Goal: Information Seeking & Learning: Learn about a topic

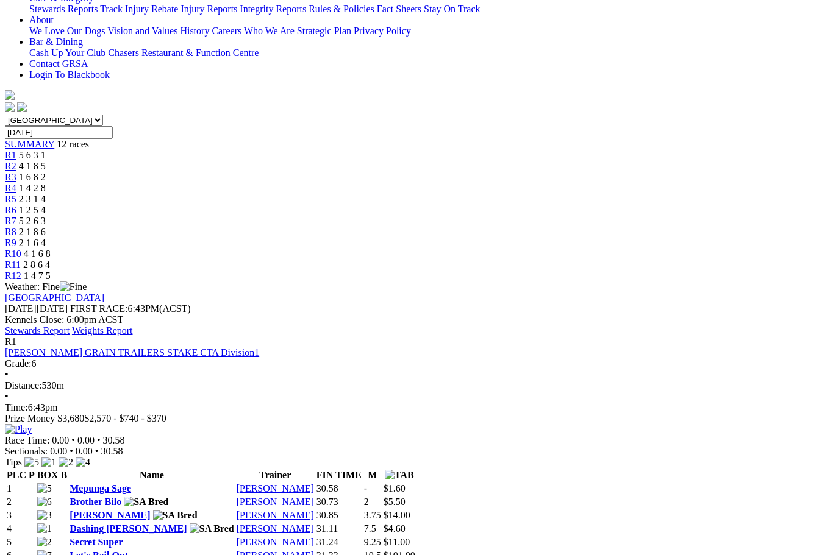
scroll to position [0, 4]
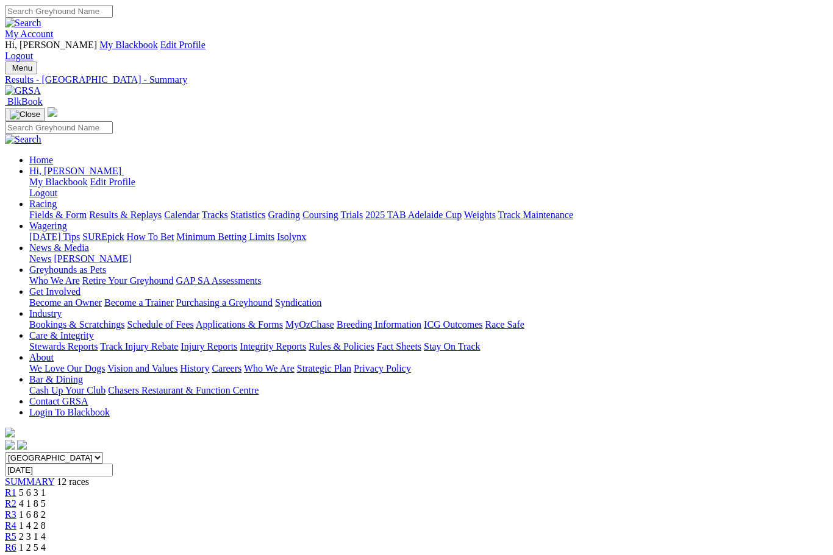
click at [47, 210] on link "Fields & Form" at bounding box center [57, 215] width 57 height 10
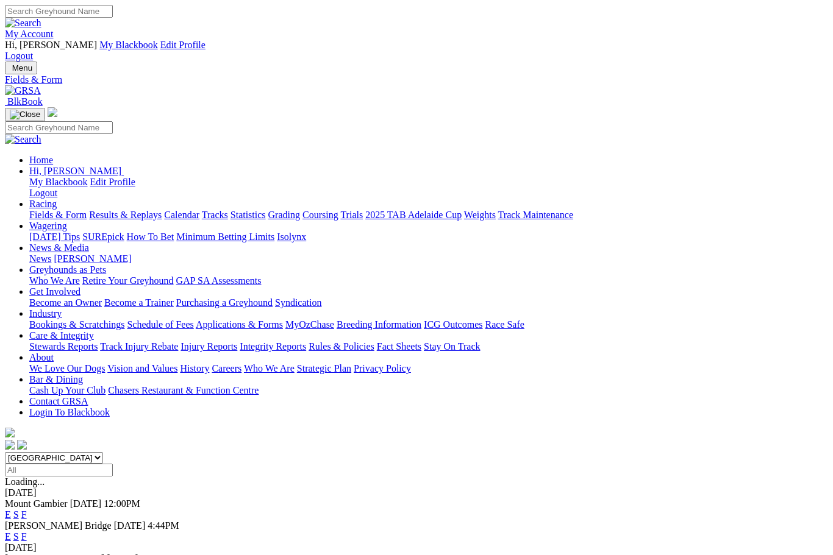
click at [27, 510] on link "F" at bounding box center [23, 515] width 5 height 10
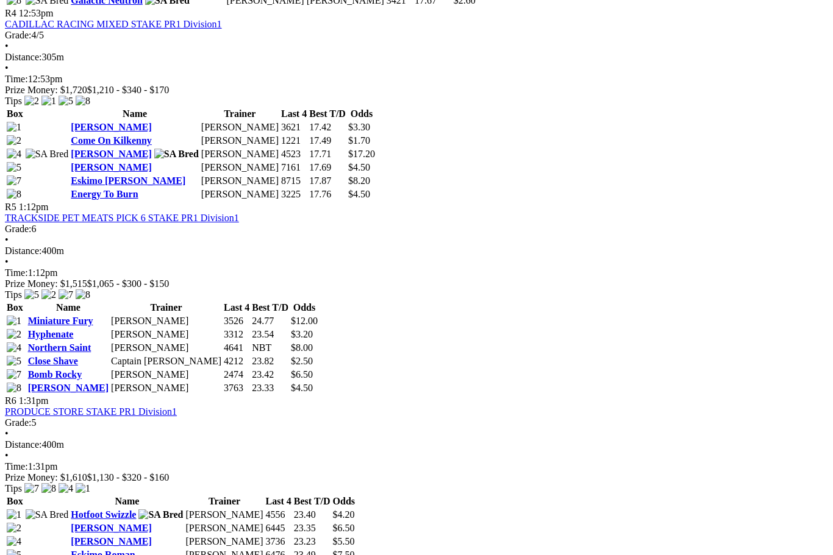
scroll to position [1278, 0]
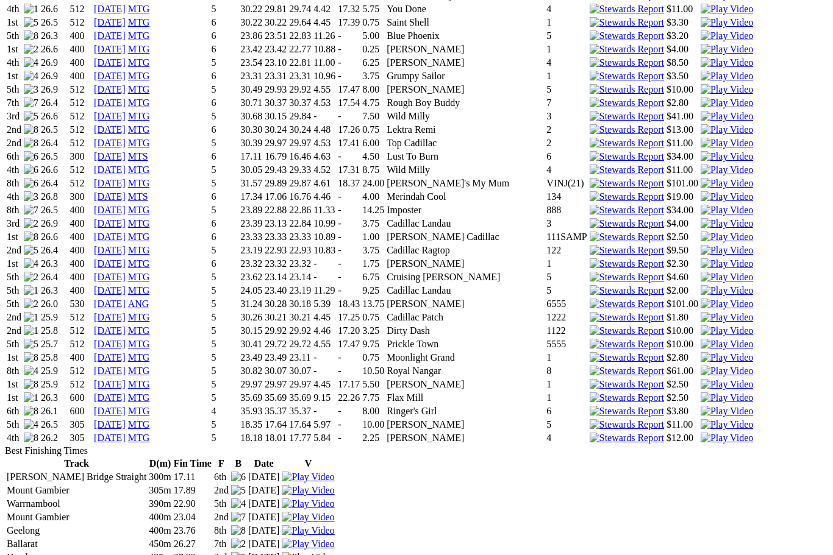
scroll to position [1464, 0]
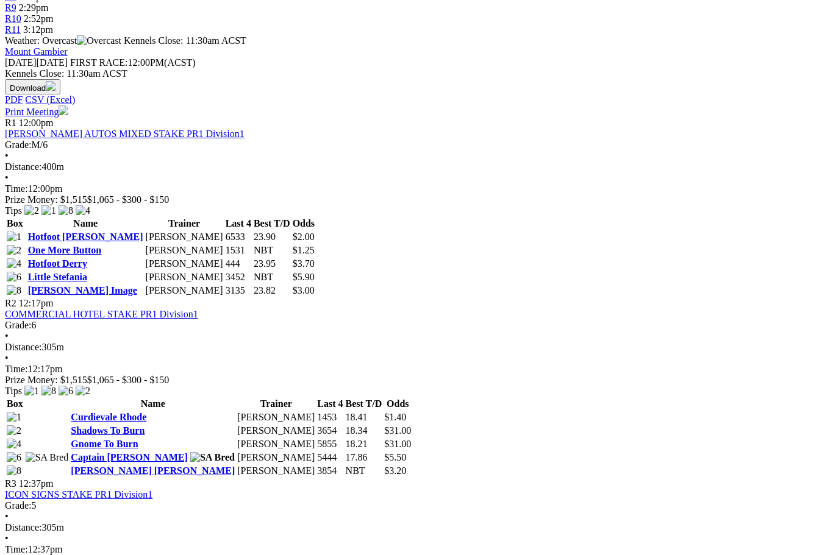
scroll to position [572, 0]
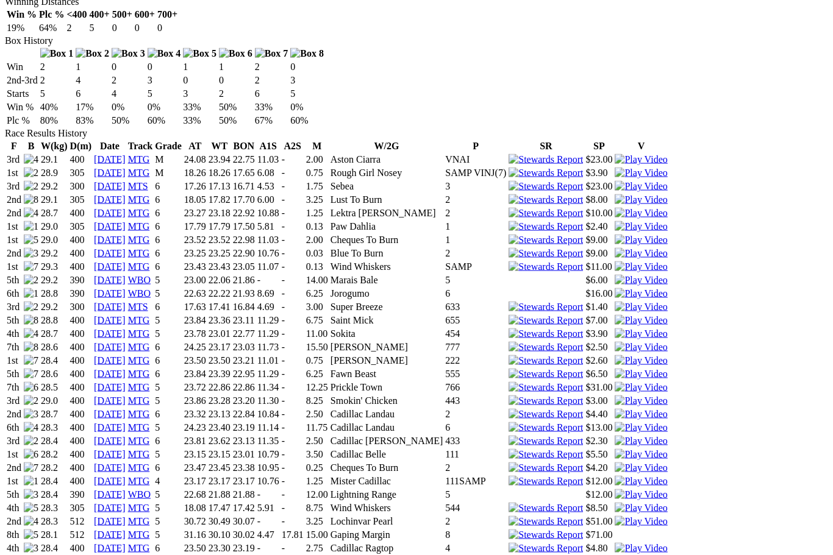
scroll to position [815, 0]
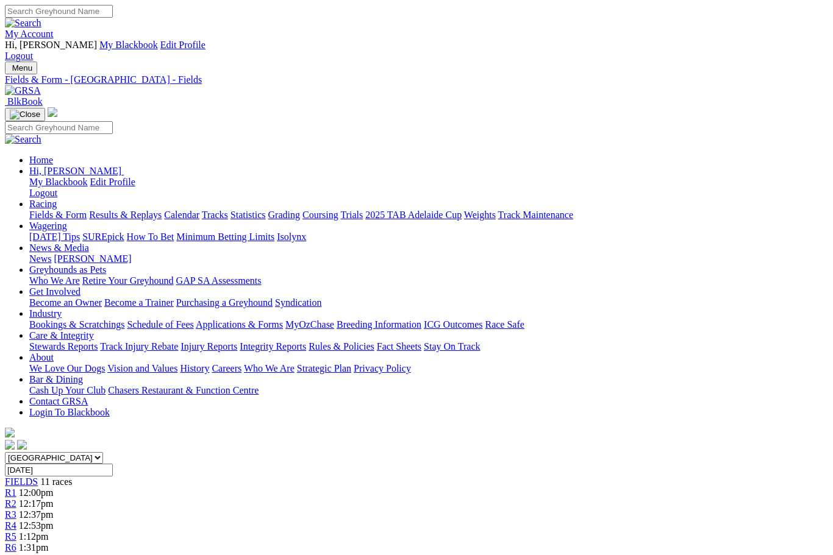
scroll to position [572, 0]
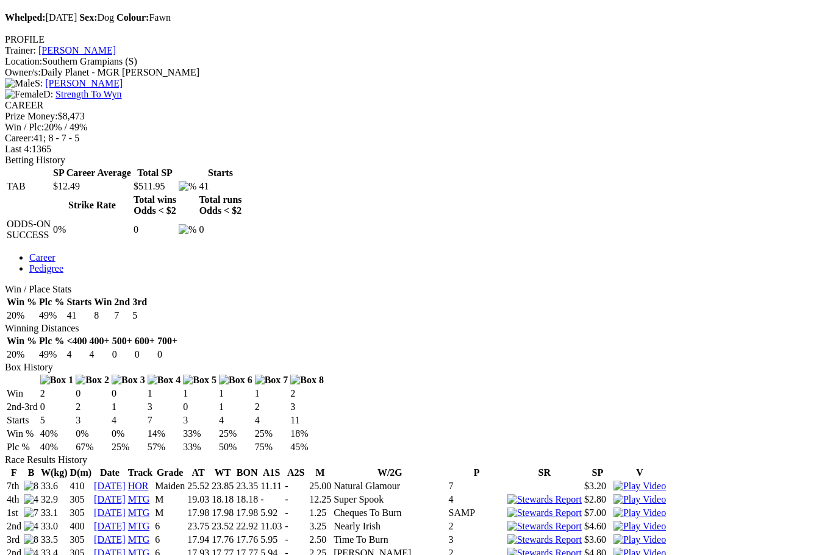
scroll to position [490, 0]
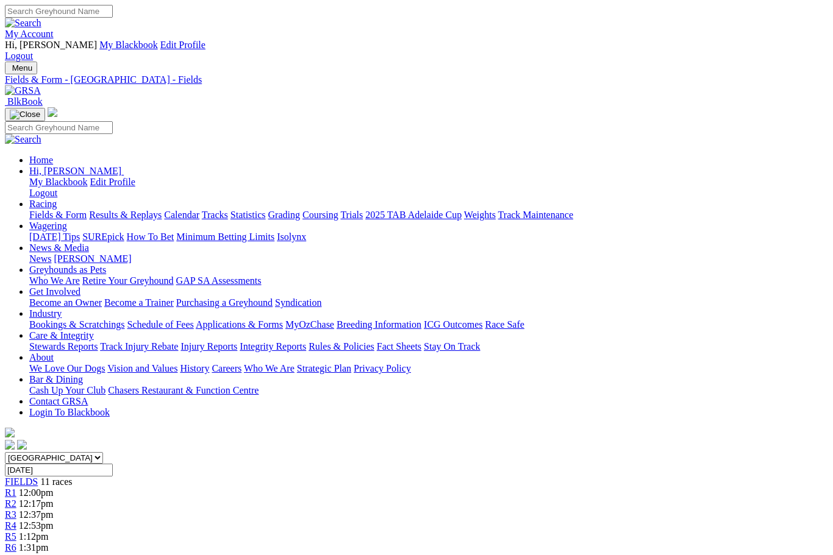
scroll to position [572, 0]
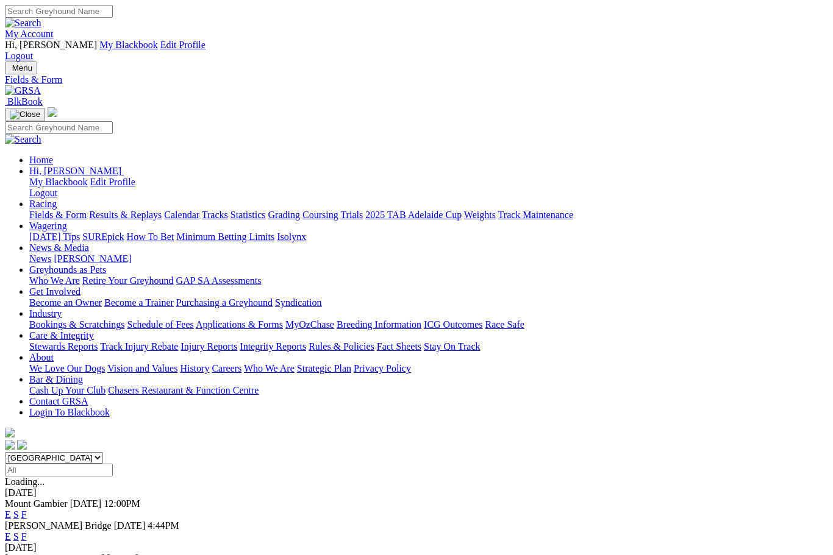
click at [27, 531] on link "F" at bounding box center [23, 536] width 5 height 10
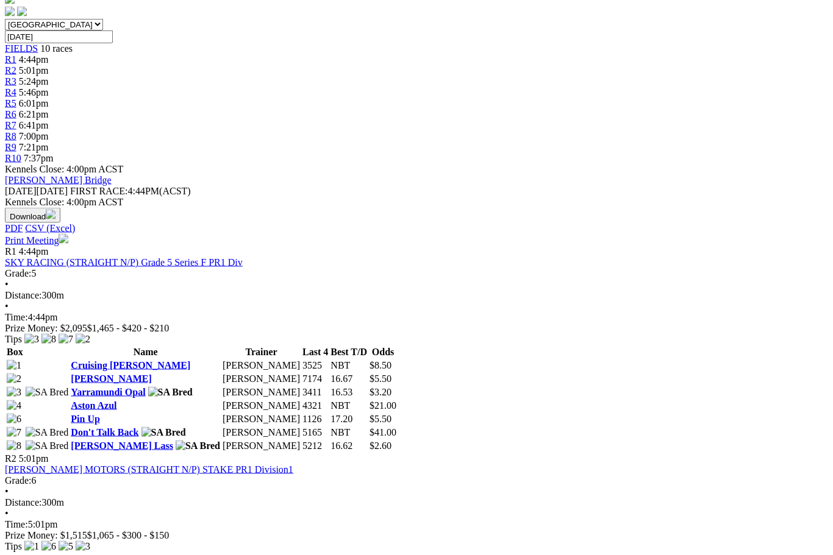
scroll to position [434, 0]
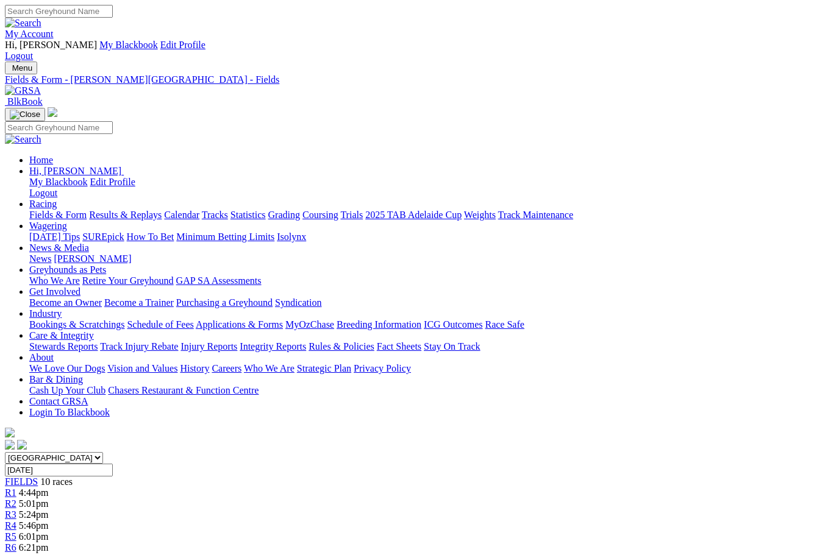
scroll to position [475, 0]
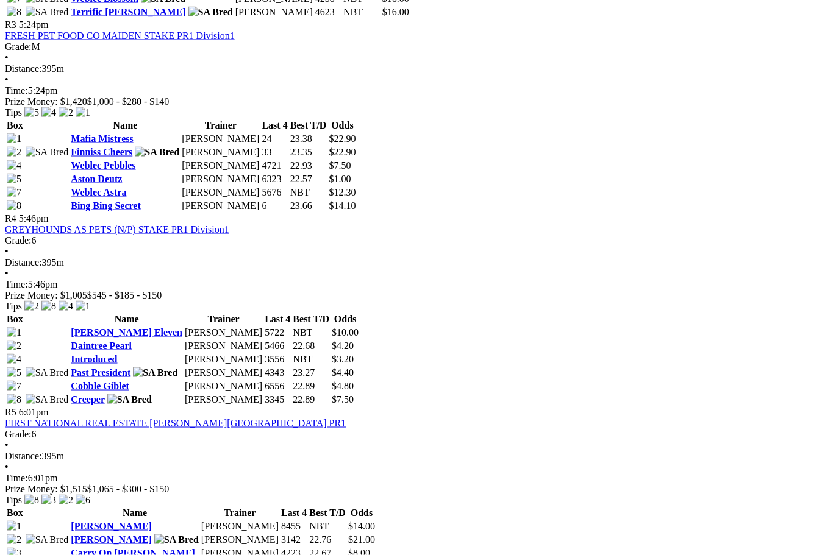
scroll to position [1089, 0]
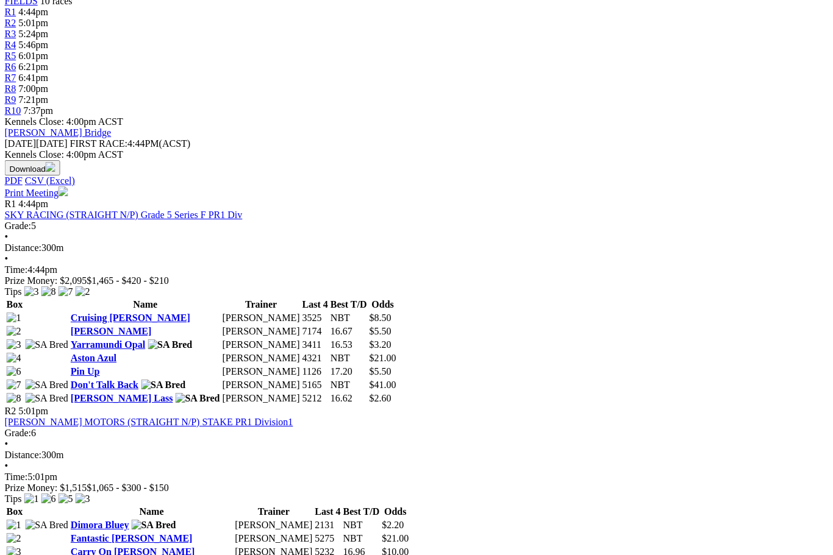
scroll to position [480, 32]
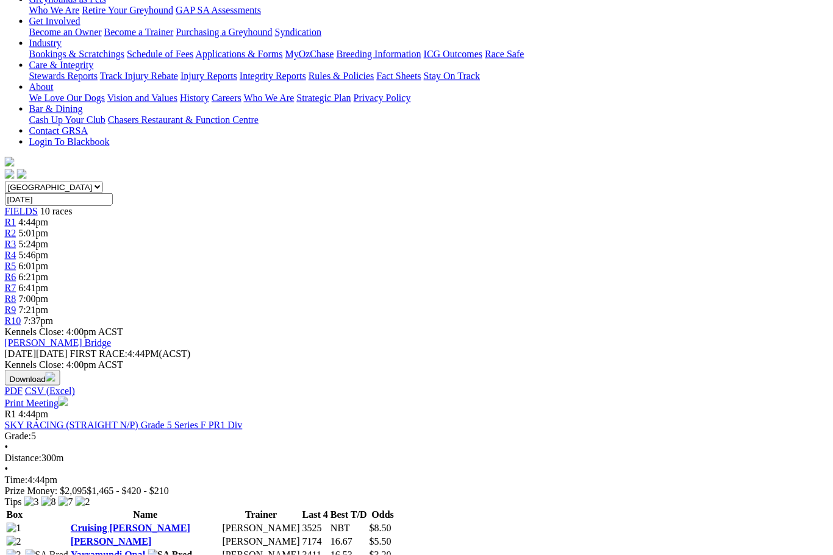
scroll to position [231, 32]
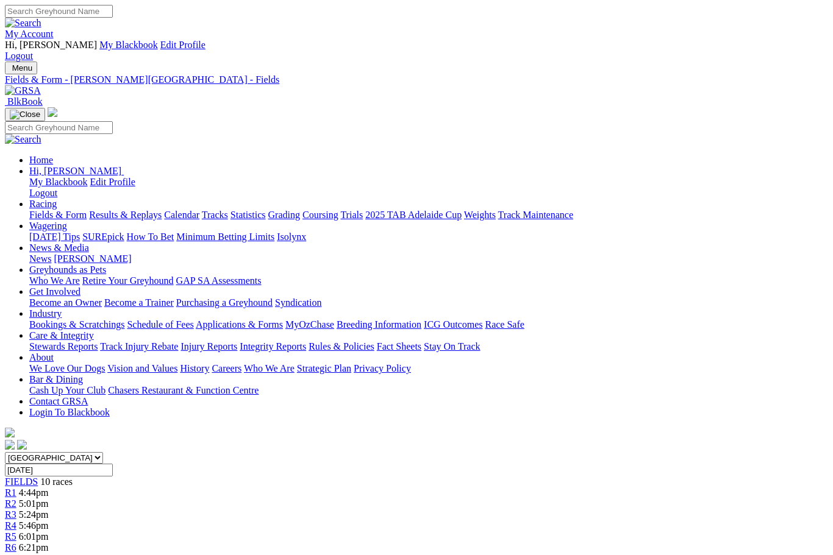
click at [815, 12] on div "My Account Hi, [PERSON_NAME] My Blackbook Edit Profile Logout" at bounding box center [416, 33] width 823 height 57
